Goal: Navigation & Orientation: Find specific page/section

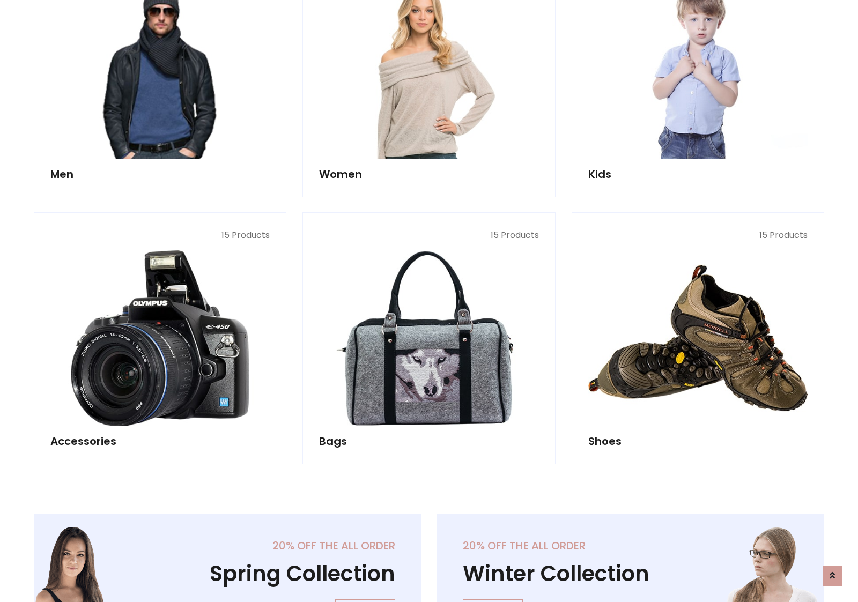
scroll to position [359, 0]
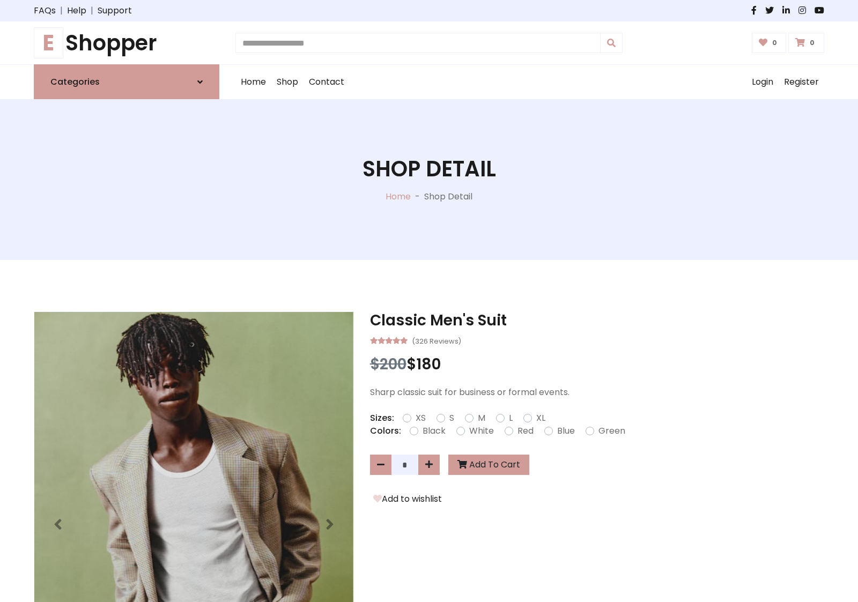
click at [127, 43] on h1 "E Shopper" at bounding box center [127, 43] width 186 height 26
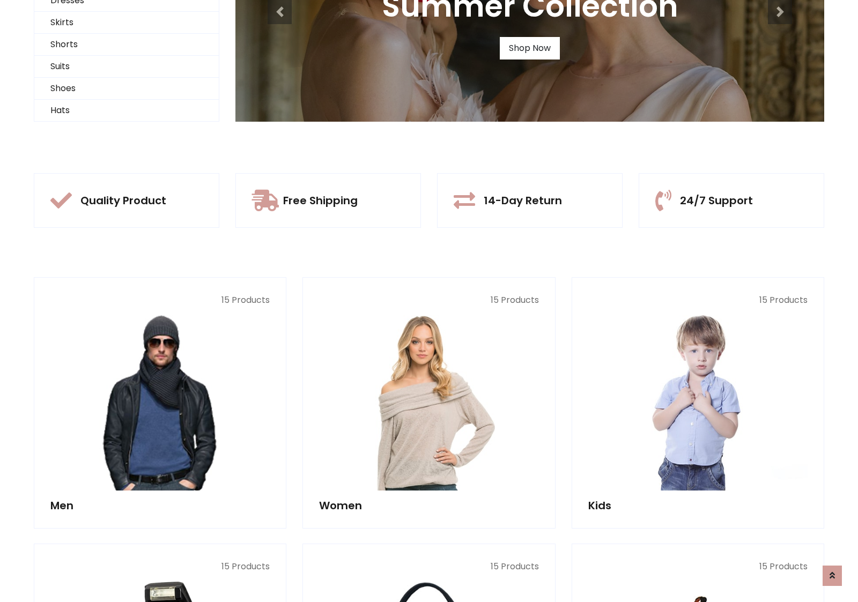
scroll to position [104, 0]
